Goal: Find specific page/section: Find specific page/section

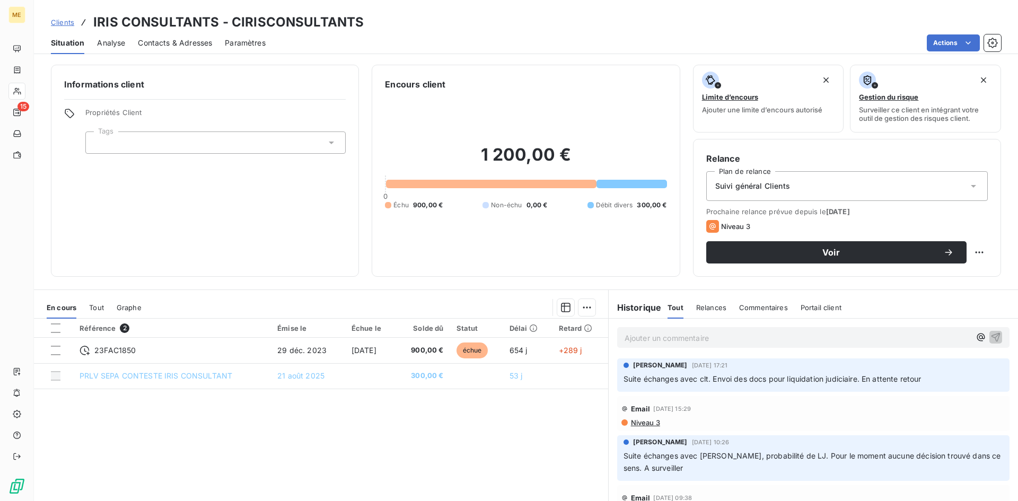
click at [73, 25] on span "Clients" at bounding box center [62, 22] width 23 height 8
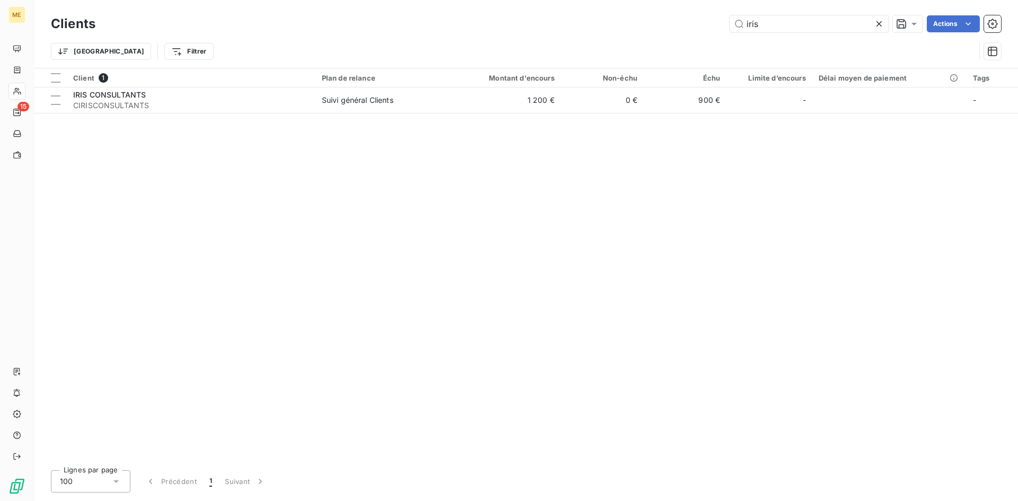
drag, startPoint x: 785, startPoint y: 26, endPoint x: 637, endPoint y: 27, distance: 147.9
click at [664, 25] on div "iris Actions" at bounding box center [554, 23] width 893 height 17
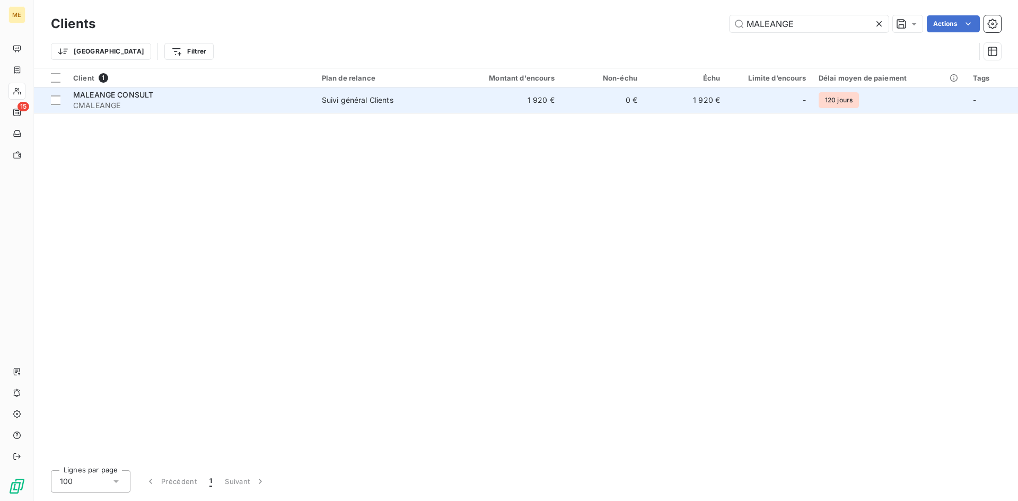
type input "MALEANGE"
click at [278, 105] on span "CMALEANGE" at bounding box center [191, 105] width 236 height 11
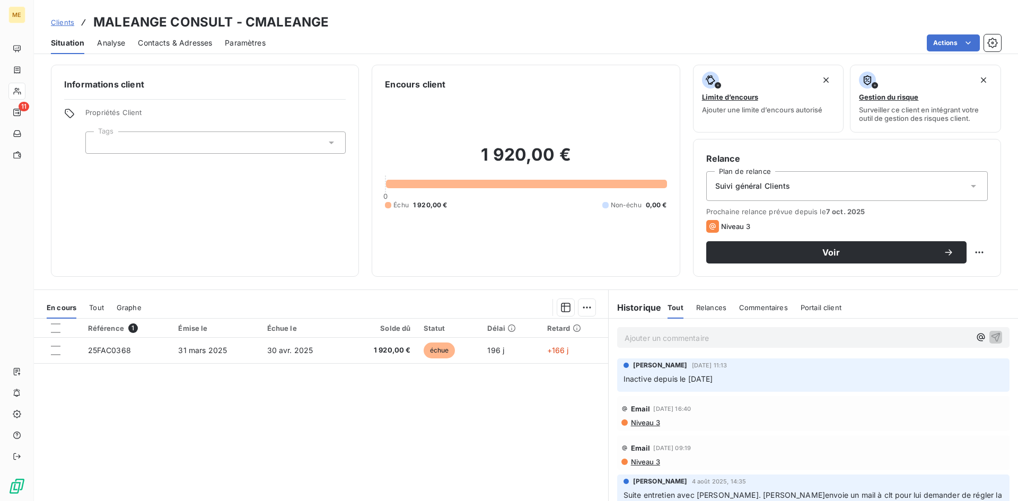
click at [69, 22] on span "Clients" at bounding box center [62, 22] width 23 height 8
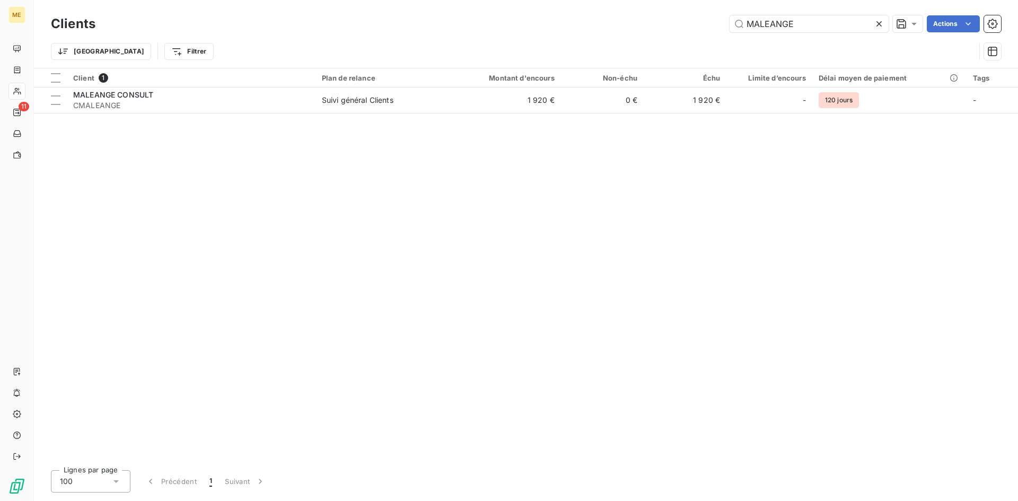
drag, startPoint x: 817, startPoint y: 28, endPoint x: 679, endPoint y: 32, distance: 137.9
click at [680, 32] on div "Clients MALEANGE Actions" at bounding box center [526, 24] width 950 height 22
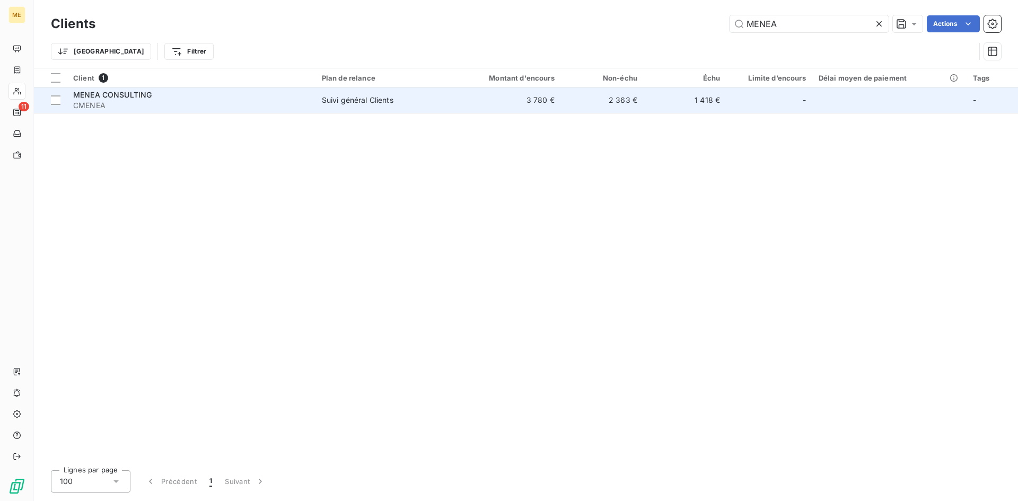
type input "MENEA"
click at [252, 101] on span "CMENEA" at bounding box center [191, 105] width 236 height 11
